Goal: Information Seeking & Learning: Check status

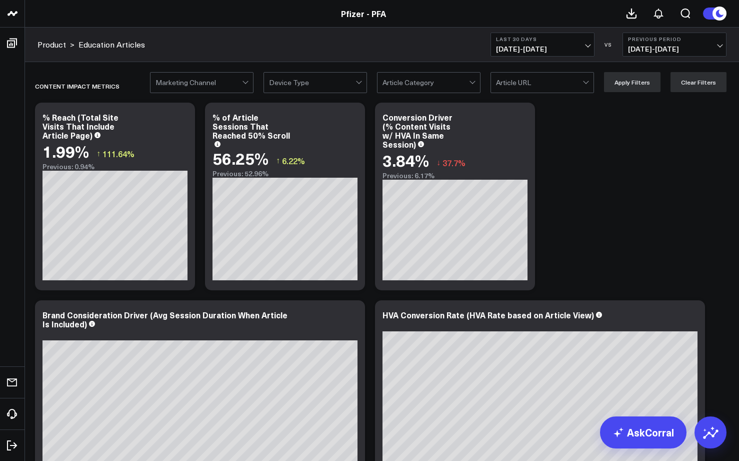
click at [586, 40] on b "Last 30 Days" at bounding box center [542, 39] width 93 height 6
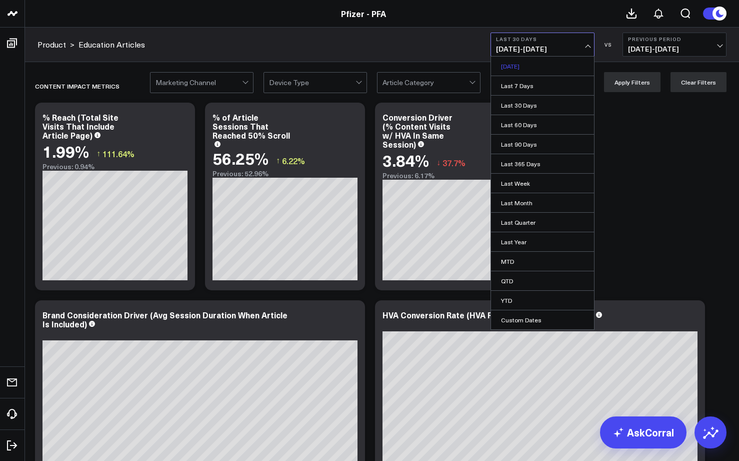
click at [513, 66] on link "[DATE]" at bounding box center [542, 66] width 103 height 19
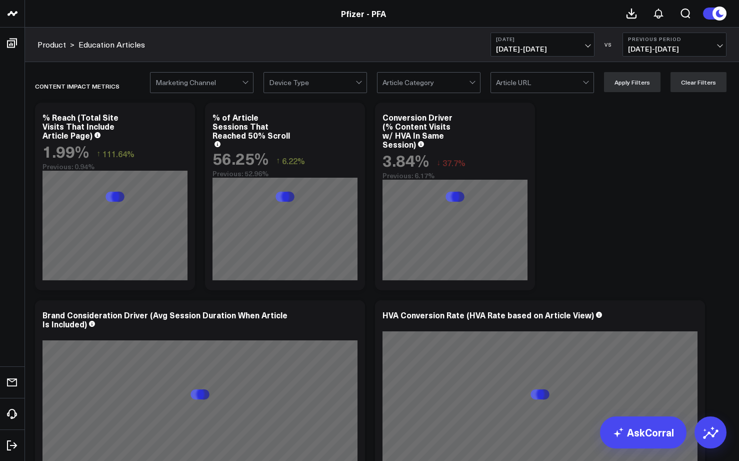
click at [578, 47] on span "[DATE] - [DATE]" at bounding box center [542, 49] width 93 height 8
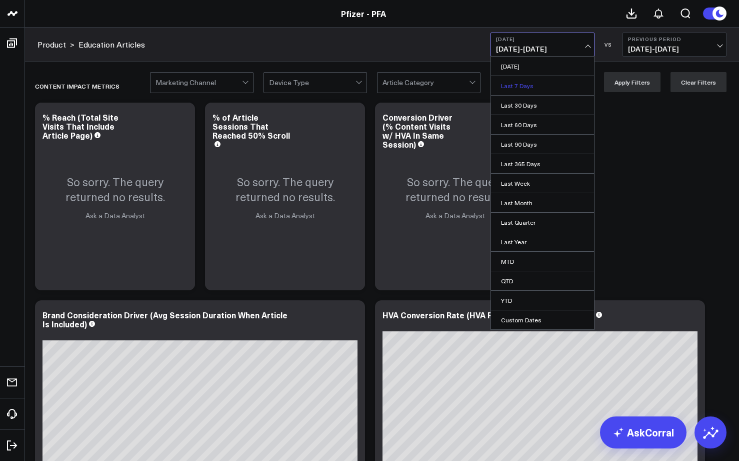
click at [519, 89] on link "Last 7 Days" at bounding box center [542, 85] width 103 height 19
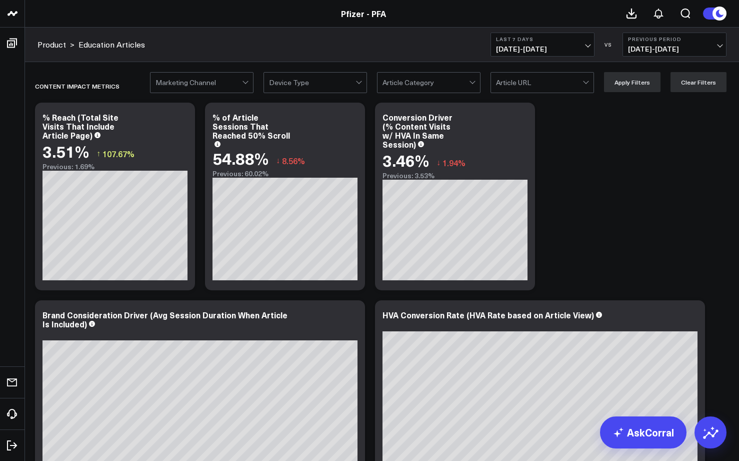
click at [249, 83] on div at bounding box center [246, 83] width 9 height 20
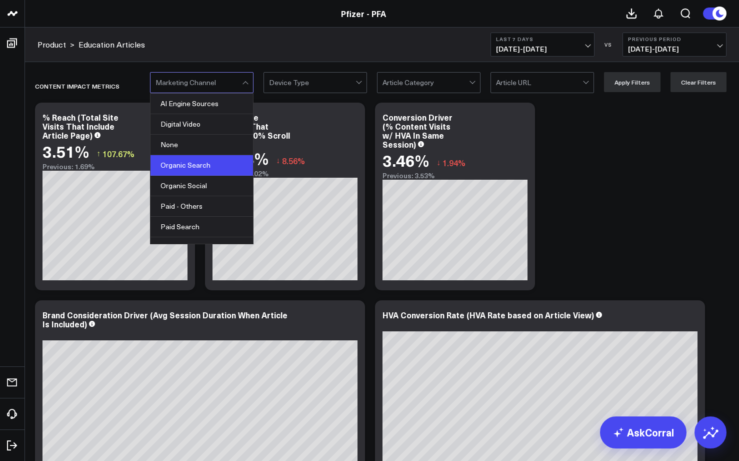
click at [188, 166] on div "Organic Search" at bounding box center [202, 165] width 103 height 21
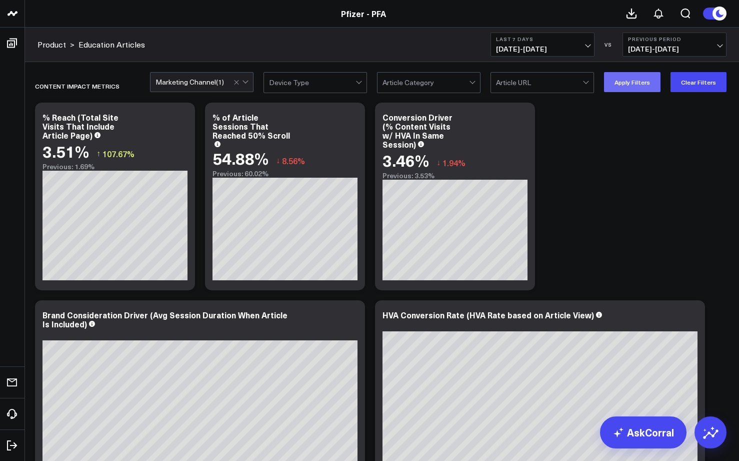
click at [632, 82] on button "Apply Filters" at bounding box center [632, 82] width 57 height 20
